Goal: Information Seeking & Learning: Find specific fact

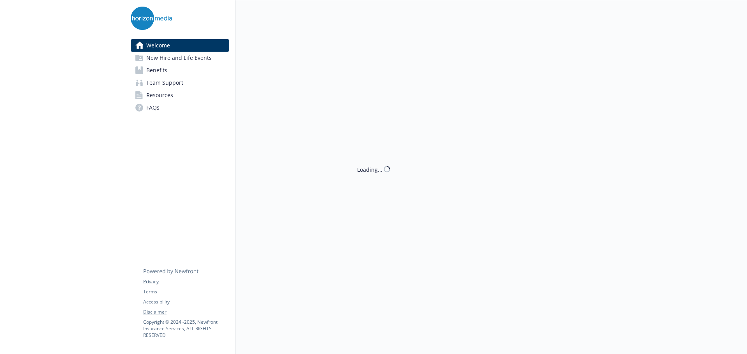
click at [157, 68] on span "Benefits" at bounding box center [156, 70] width 21 height 12
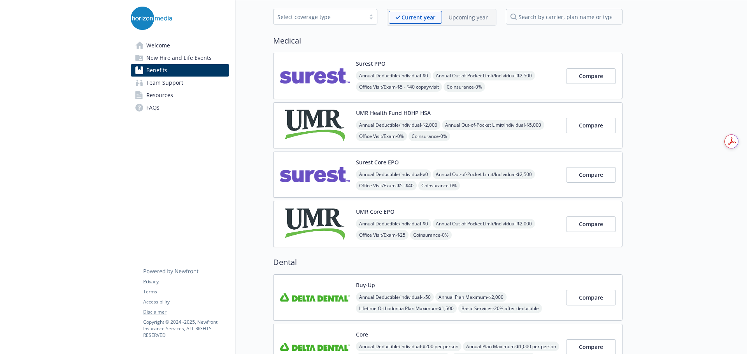
scroll to position [195, 0]
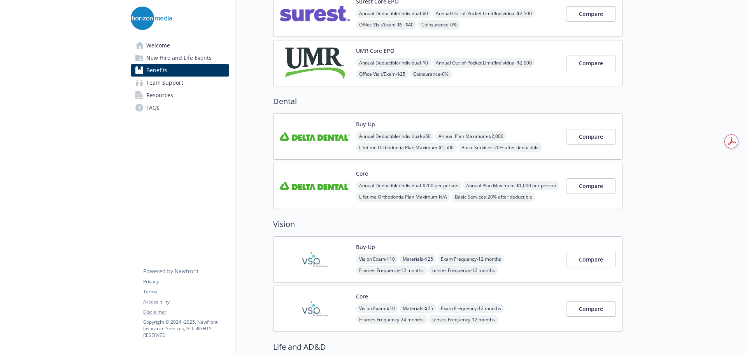
click at [168, 92] on span "Resources" at bounding box center [159, 95] width 27 height 12
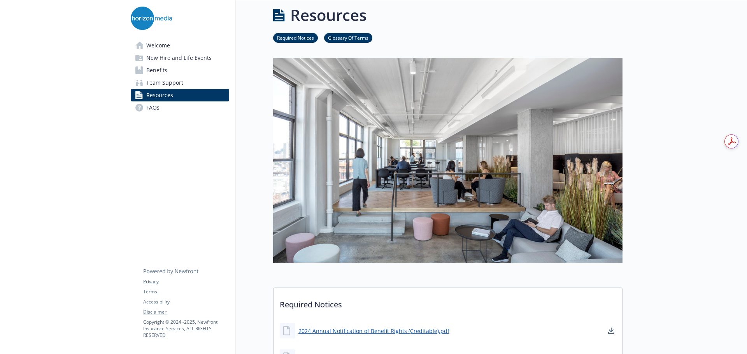
scroll to position [195, 0]
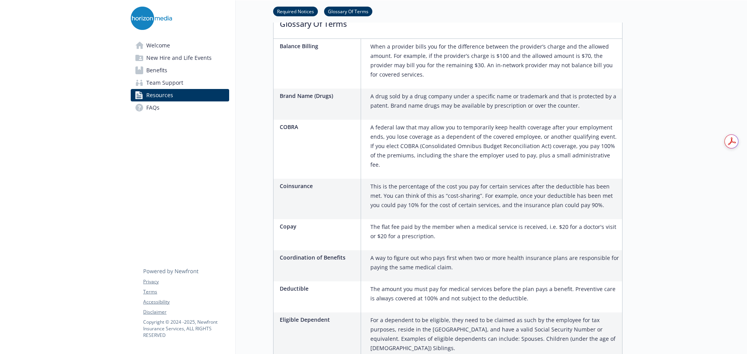
click at [155, 109] on span "FAQs" at bounding box center [152, 108] width 13 height 12
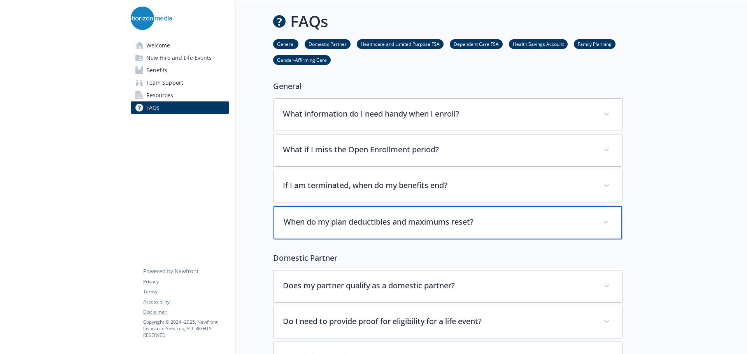
click at [391, 220] on p "When do my plan deductibles and maximums reset?" at bounding box center [439, 222] width 310 height 12
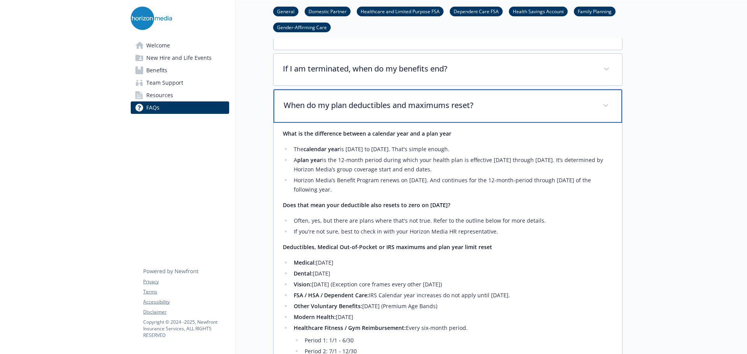
scroll to position [233, 0]
